Goal: Task Accomplishment & Management: Use online tool/utility

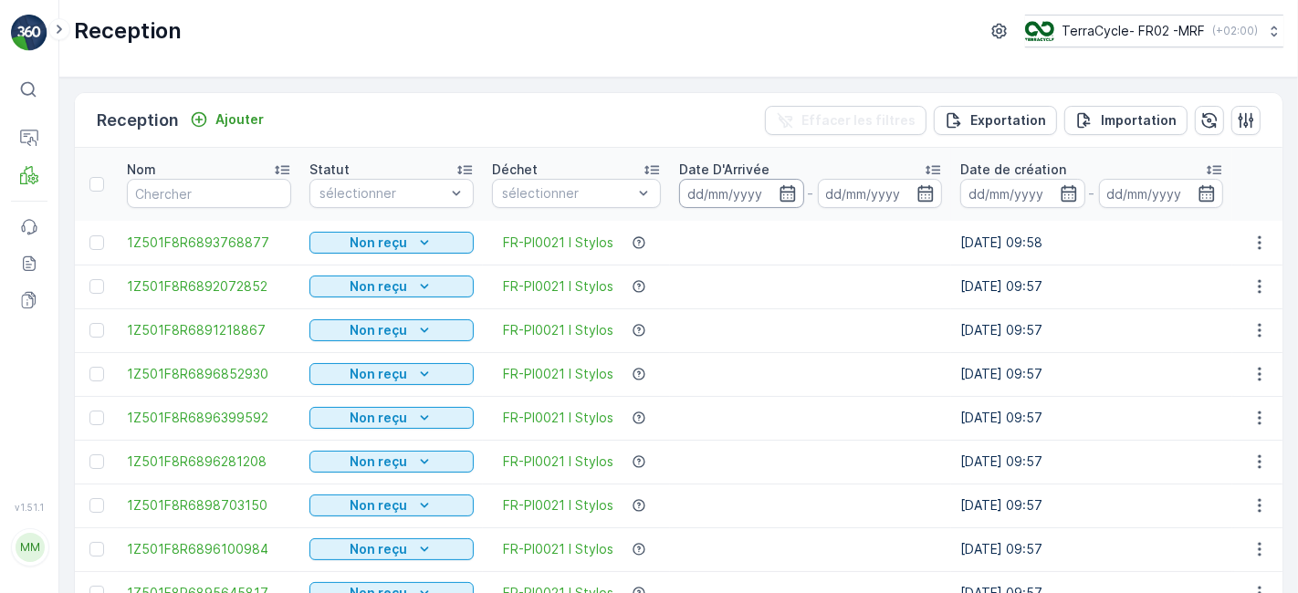
click at [761, 192] on input at bounding box center [741, 193] width 125 height 29
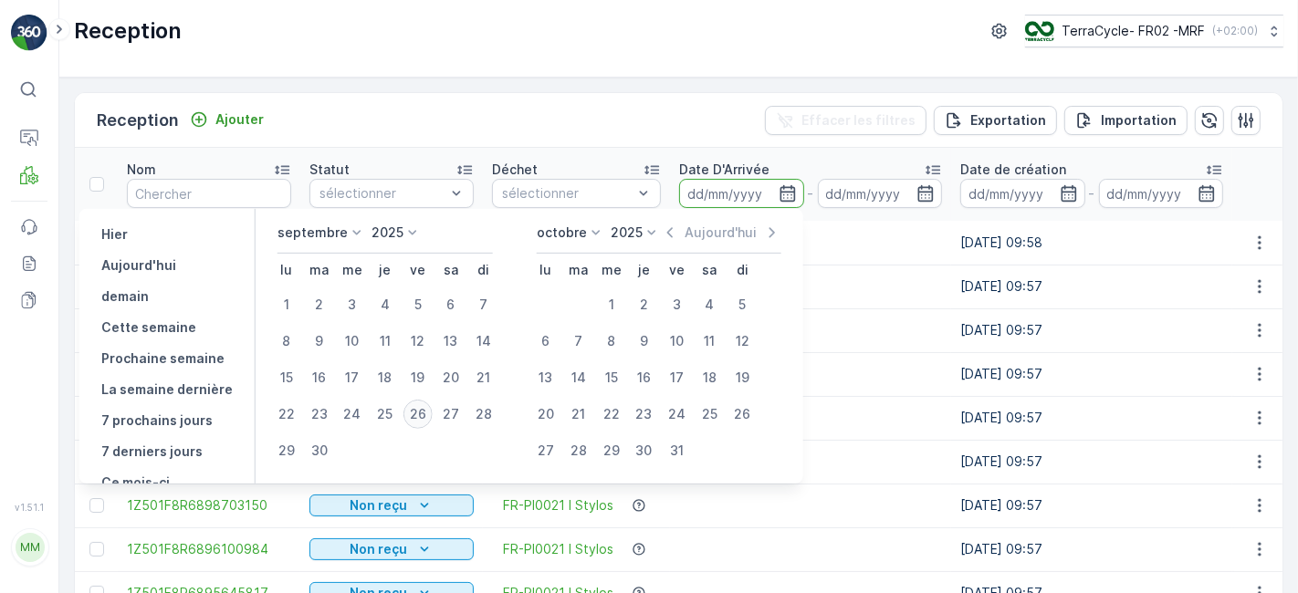
click at [428, 408] on div "26" at bounding box center [418, 414] width 29 height 29
type input "[DATE]"
click at [428, 408] on div "26" at bounding box center [418, 414] width 29 height 29
type input "[DATE]"
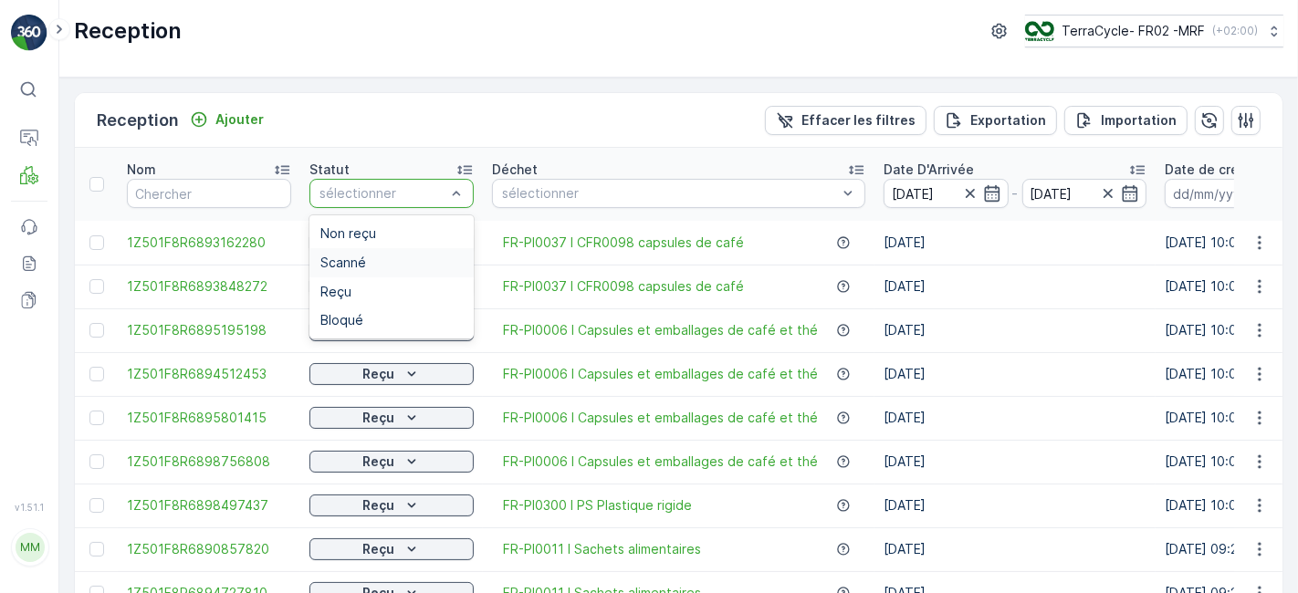
click at [370, 264] on div "Scanné" at bounding box center [391, 263] width 142 height 15
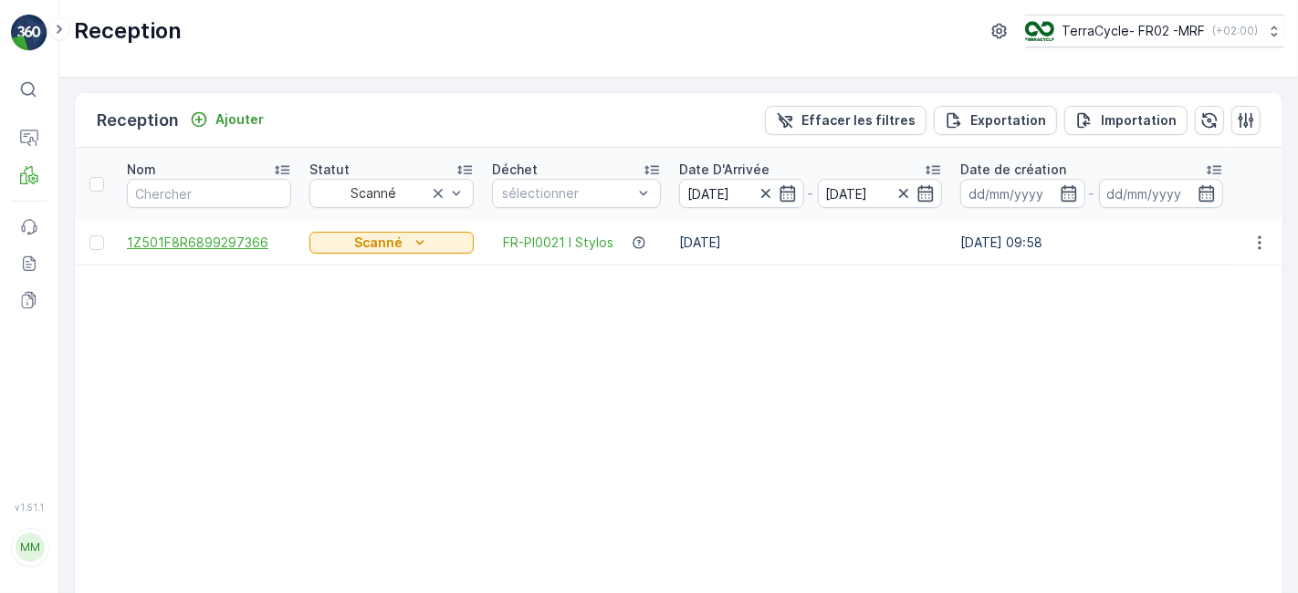
click at [247, 236] on span "1Z501F8R6899297366" at bounding box center [209, 243] width 164 height 18
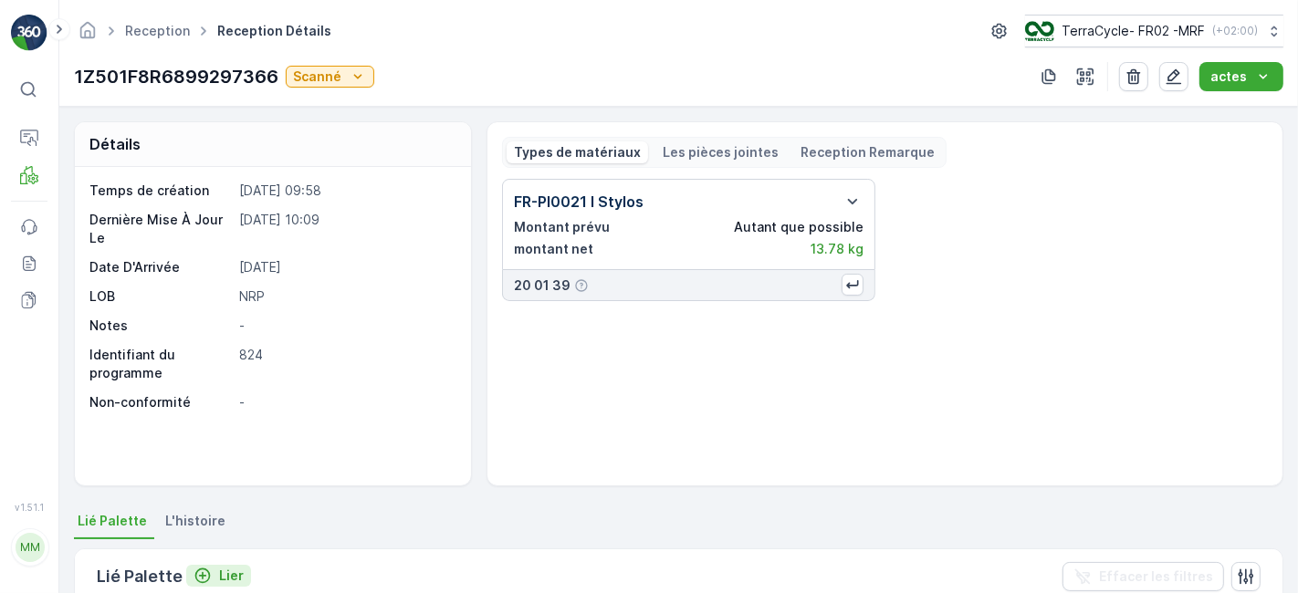
click at [202, 577] on icon "Lier" at bounding box center [203, 576] width 18 height 18
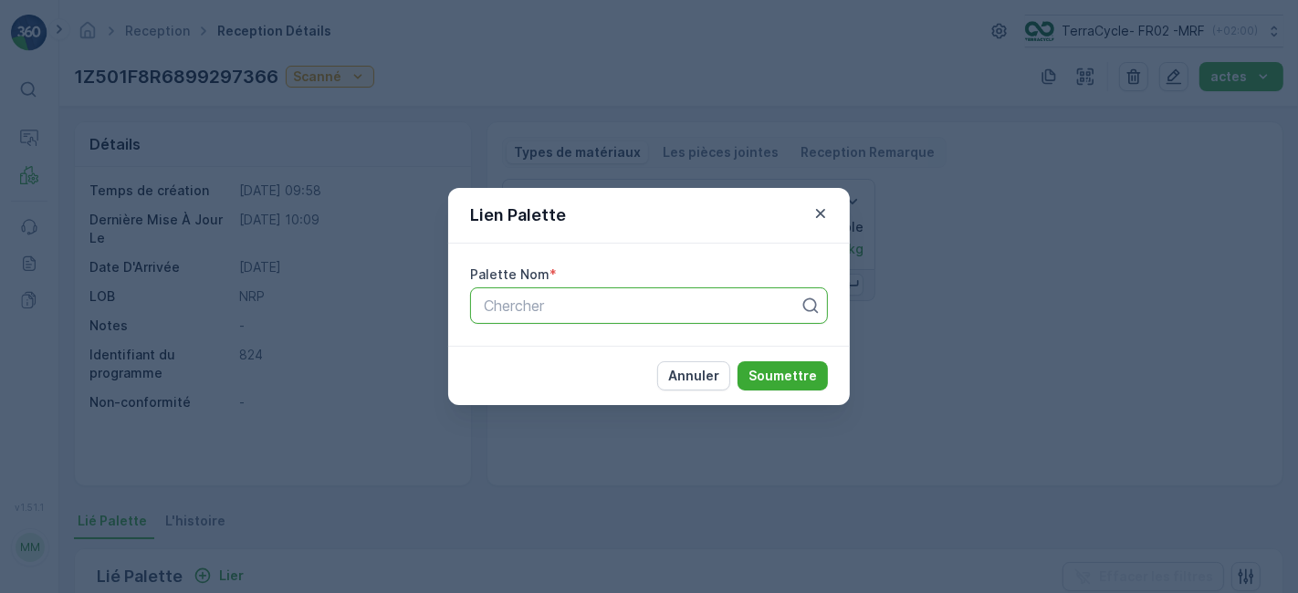
click at [657, 312] on div at bounding box center [642, 306] width 320 height 16
type input "1227"
click at [582, 344] on div "Parcel #1227" at bounding box center [649, 350] width 336 height 16
click at [791, 367] on p "Soumettre" at bounding box center [783, 376] width 68 height 18
